Goal: Find specific page/section: Find specific page/section

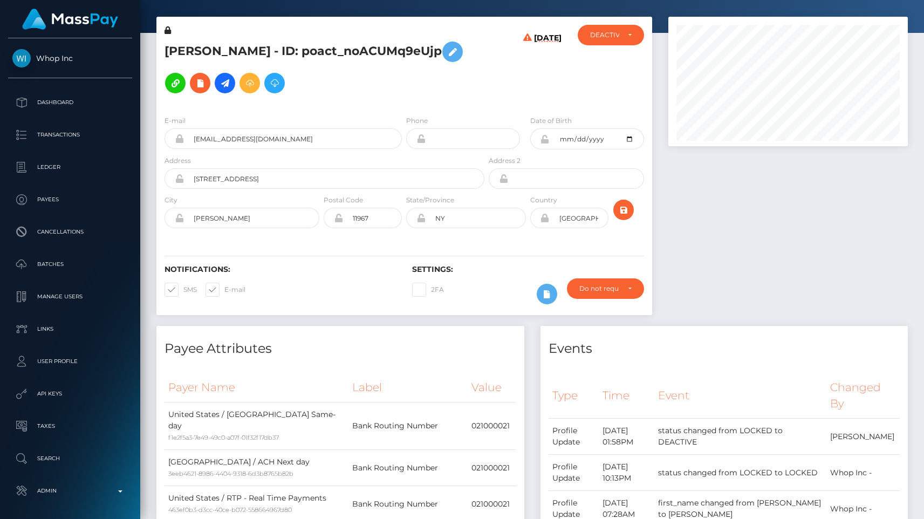
scroll to position [129, 240]
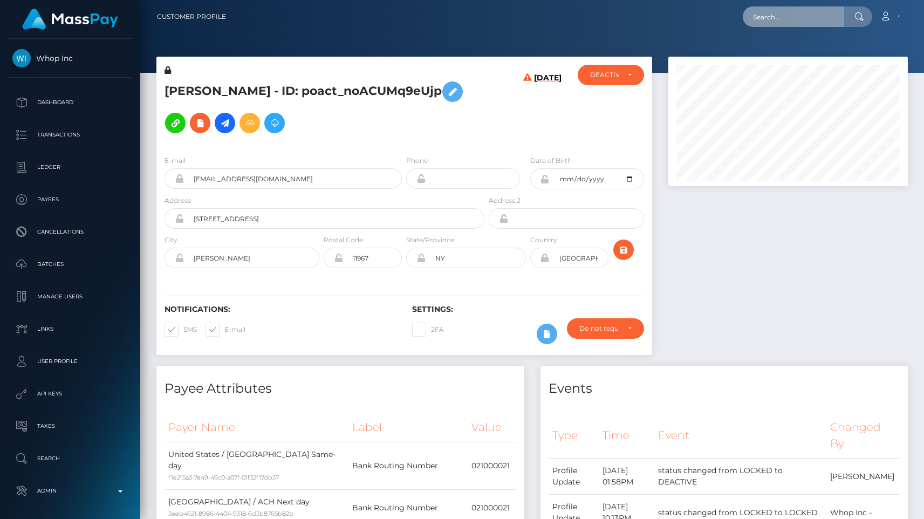
click at [772, 25] on input "text" at bounding box center [793, 16] width 101 height 21
paste input "d12af8c5-1d5e-47f7-9a33-769666aa0408"
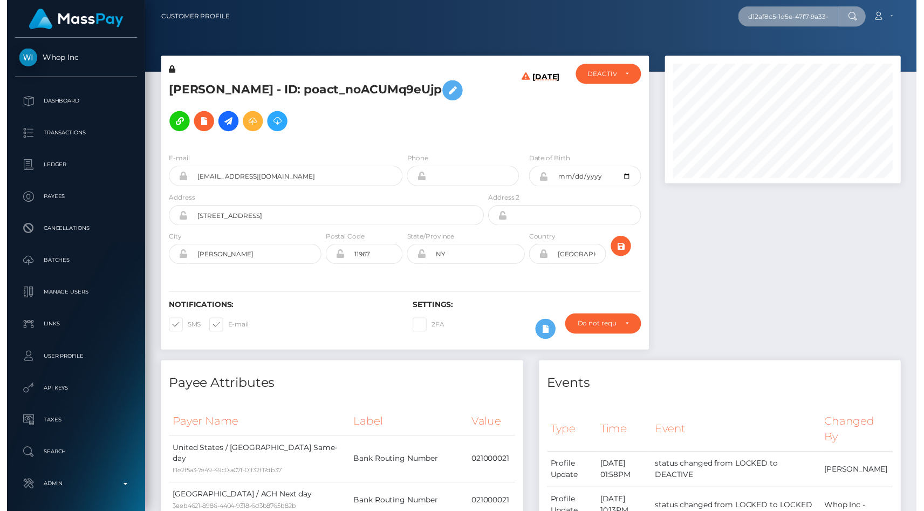
scroll to position [0, 54]
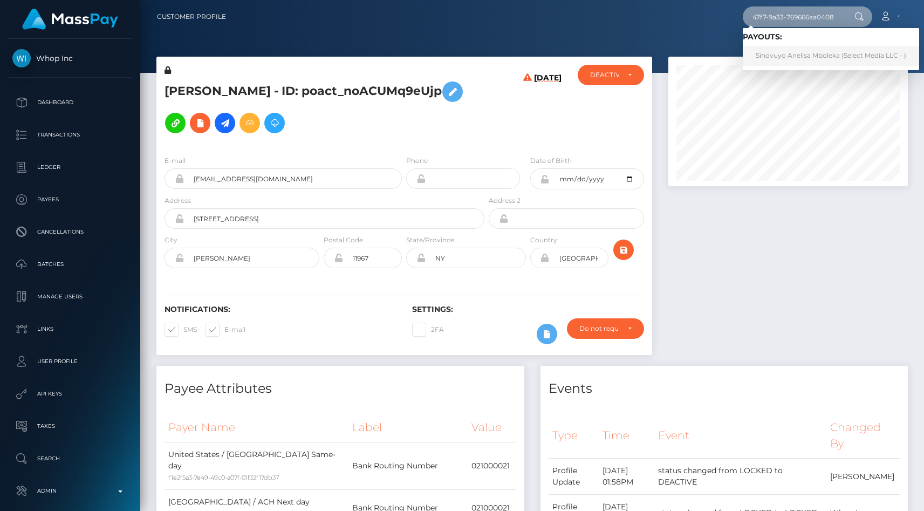
type input "d12af8c5-1d5e-47f7-9a33-769666aa0408"
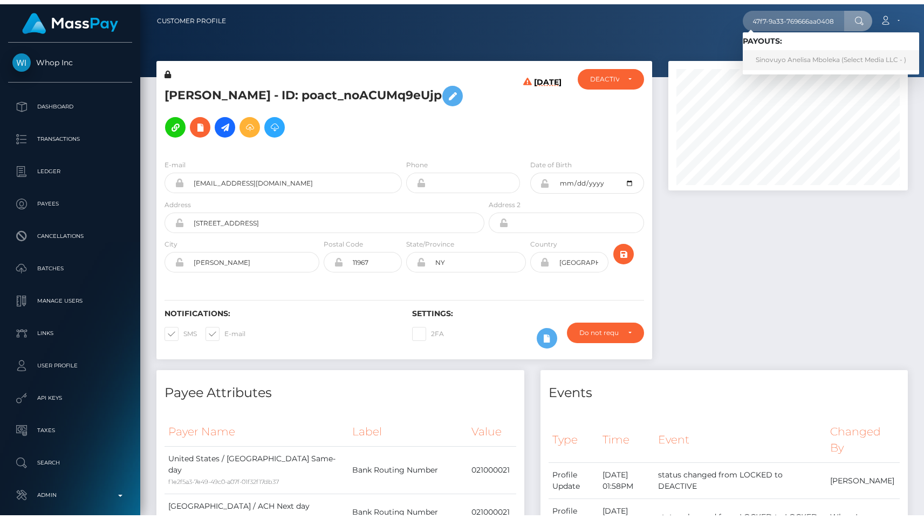
scroll to position [0, 0]
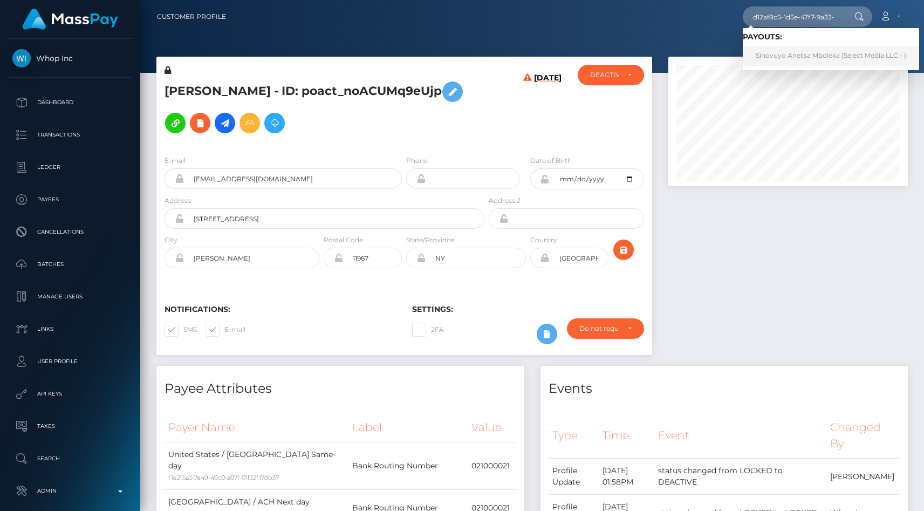
click at [773, 56] on link "Sinovuyo Anelisa Mboleka (Select Media LLC - )" at bounding box center [831, 56] width 176 height 20
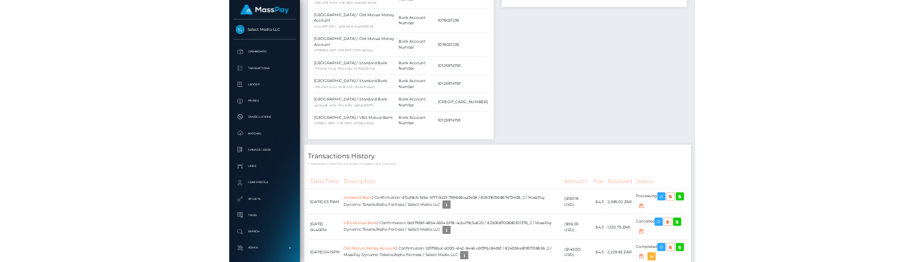
scroll to position [479, 0]
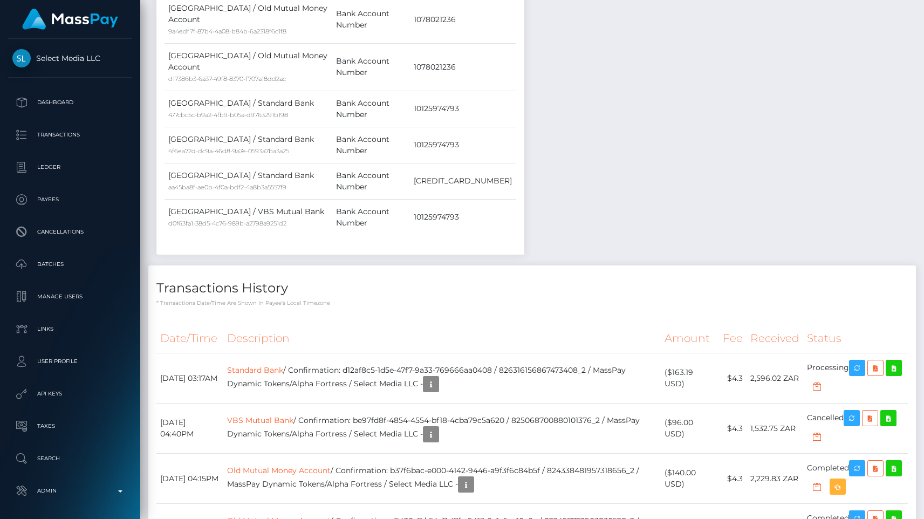
click at [671, 324] on th "Amount" at bounding box center [690, 339] width 58 height 30
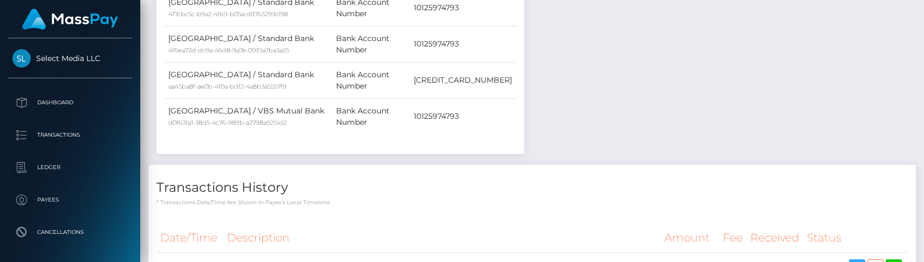
scroll to position [687, 0]
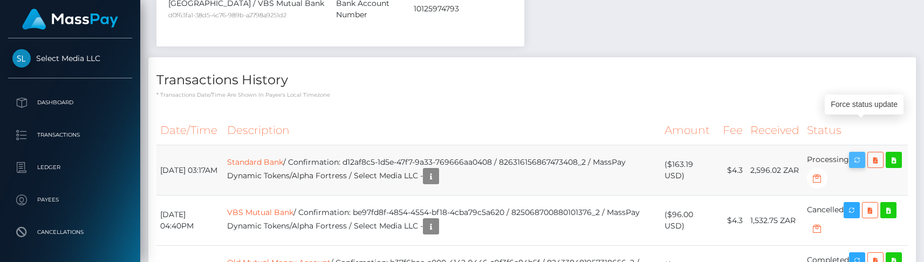
click at [858, 152] on button "button" at bounding box center [857, 160] width 16 height 16
